Goal: Task Accomplishment & Management: Use online tool/utility

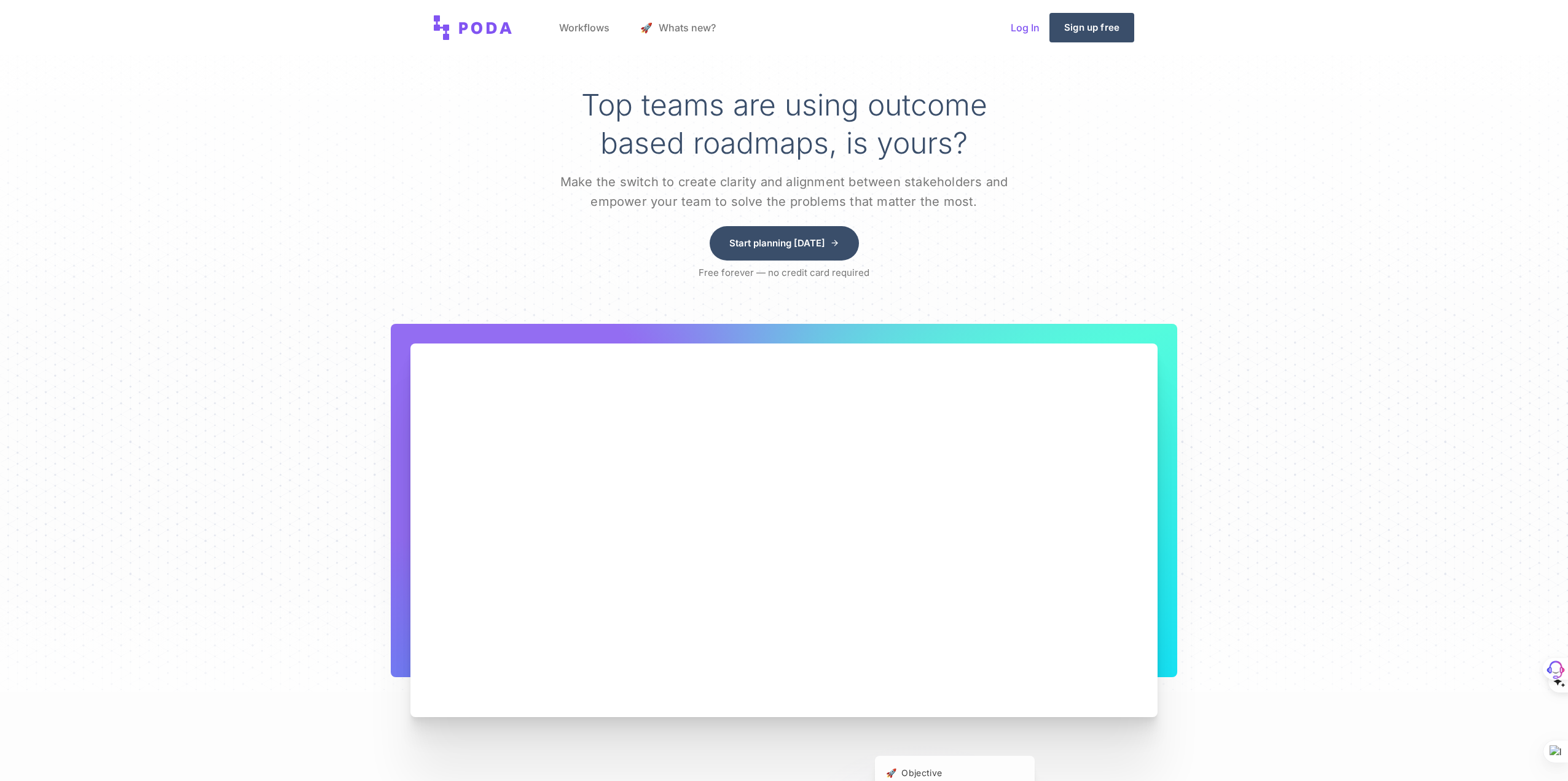
scroll to position [683, 0]
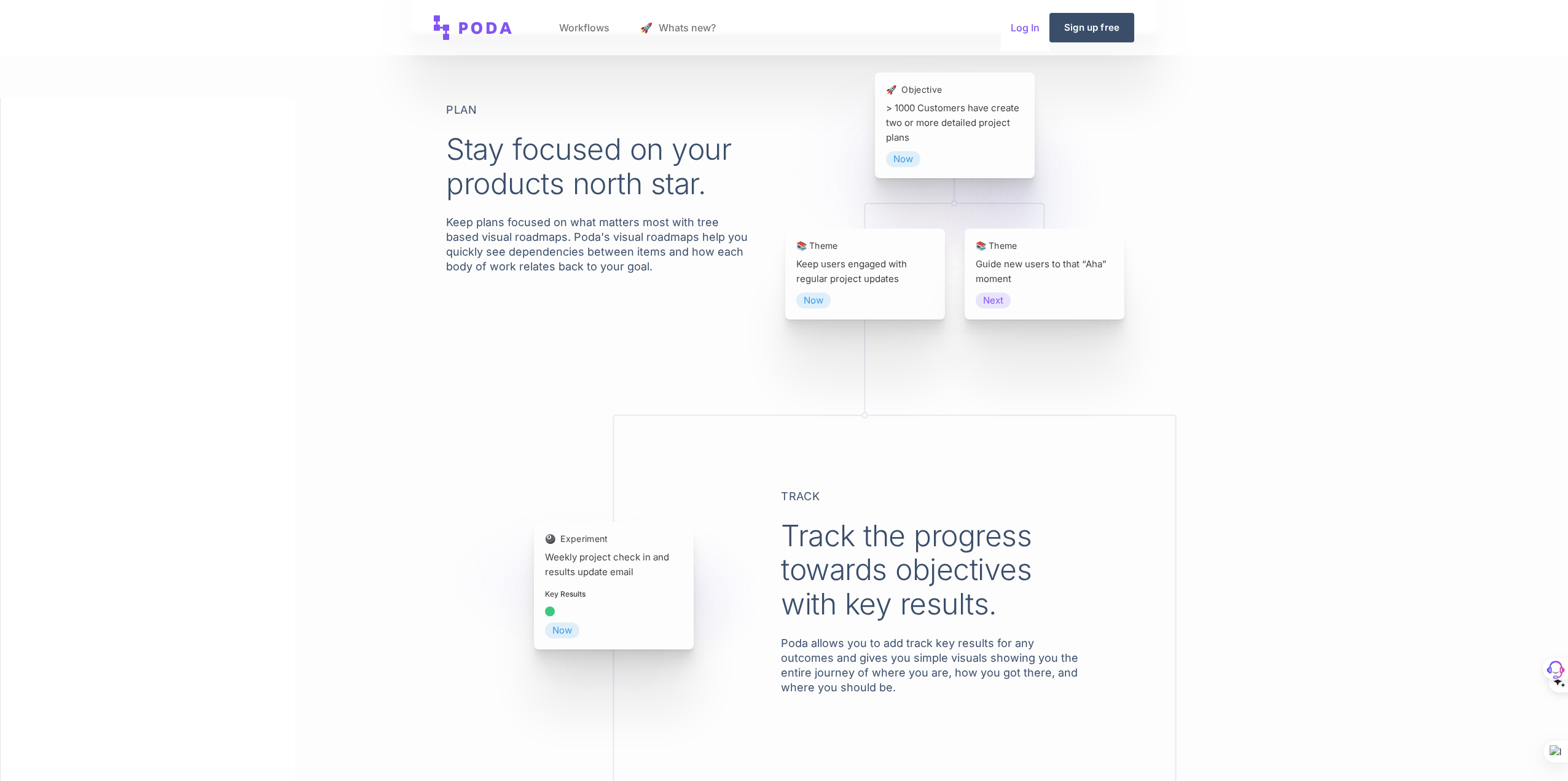
click at [1039, 20] on link "Log In" at bounding box center [1026, 27] width 49 height 47
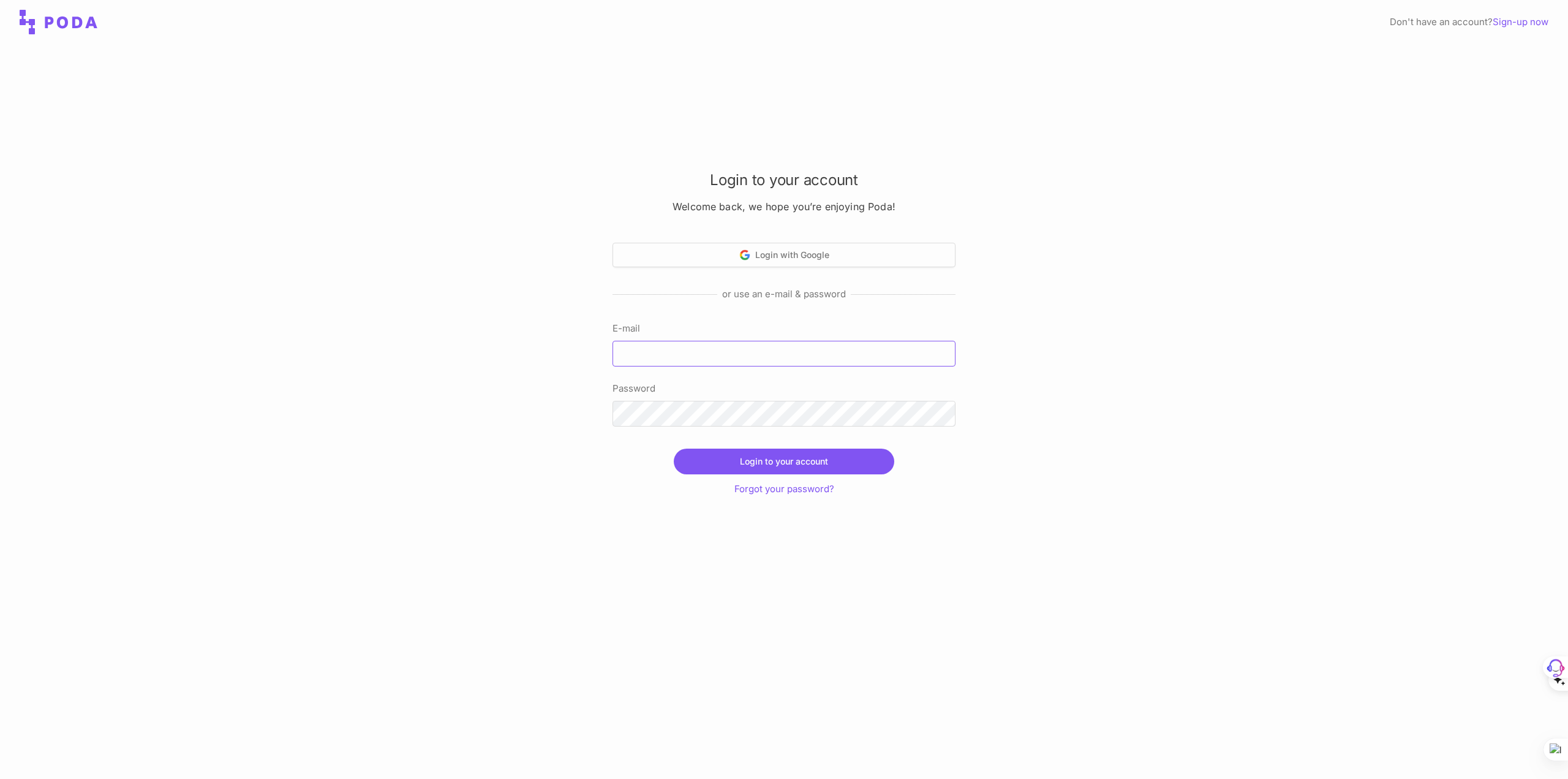
type input "[EMAIL_ADDRESS]"
click at [772, 465] on button "Login to your account" at bounding box center [784, 461] width 221 height 26
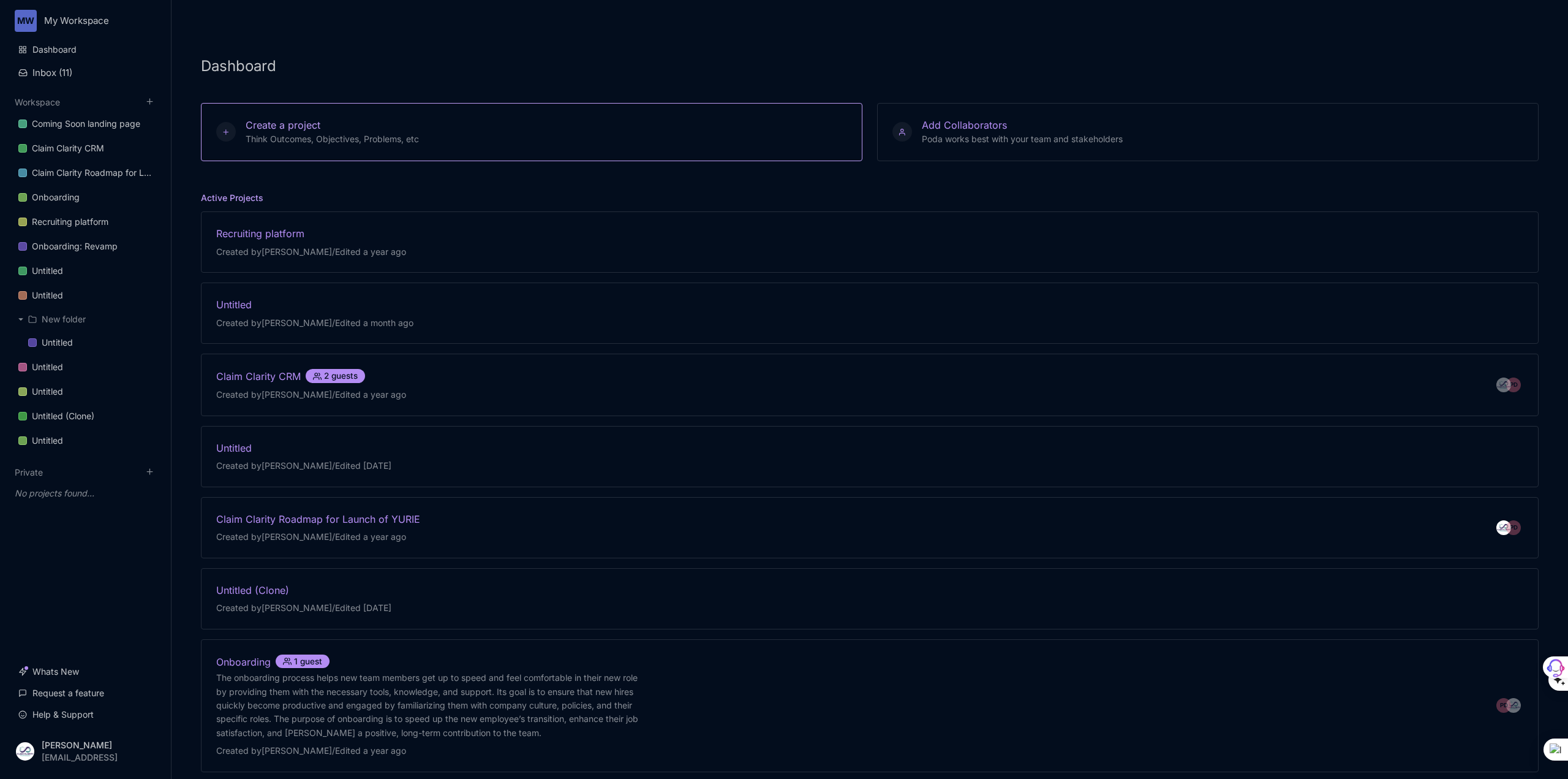
click at [321, 133] on span "Think Outcomes, Objectives, Problems, etc" at bounding box center [333, 139] width 174 height 11
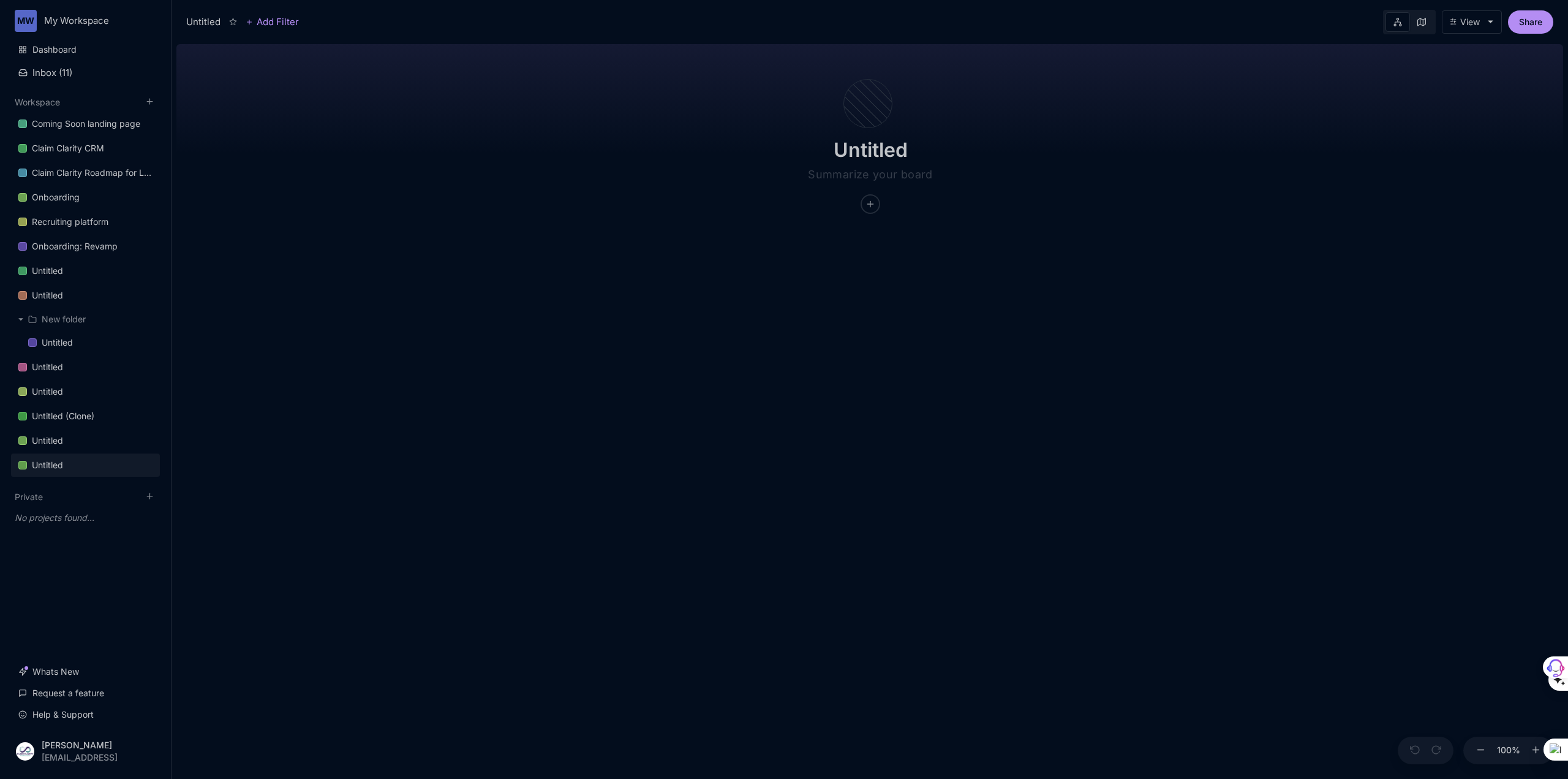
click at [1474, 24] on div "View" at bounding box center [1470, 22] width 20 height 10
click at [100, 746] on html "MW My Workspace Dashboard Inbox ( 11 ) Workspace Coming Soon landing page Claim…" at bounding box center [784, 389] width 1568 height 779
click at [56, 742] on html "MW My Workspace Dashboard Inbox ( 11 ) Workspace Coming Soon landing page Claim…" at bounding box center [784, 389] width 1568 height 779
drag, startPoint x: 343, startPoint y: 546, endPoint x: 383, endPoint y: 534, distance: 41.8
click at [346, 544] on div "Untitled" at bounding box center [869, 408] width 1386 height 739
